Goal: Use online tool/utility: Utilize a website feature to perform a specific function

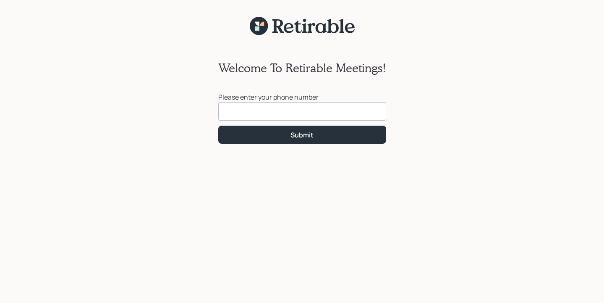
click at [336, 119] on input at bounding box center [302, 111] width 168 height 18
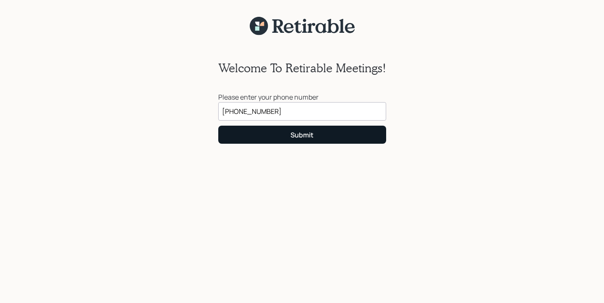
type input "[PHONE_NUMBER]"
click at [338, 132] on button "Submit" at bounding box center [302, 134] width 168 height 18
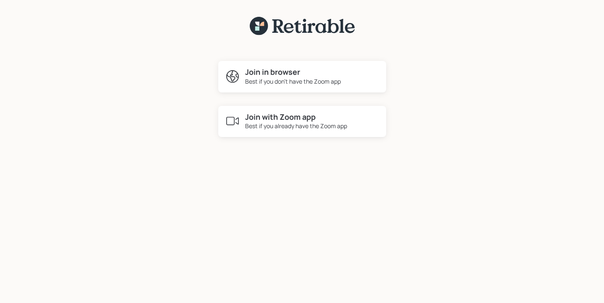
click at [300, 116] on h4 "Join with Zoom app" at bounding box center [296, 116] width 102 height 9
